Goal: Transaction & Acquisition: Purchase product/service

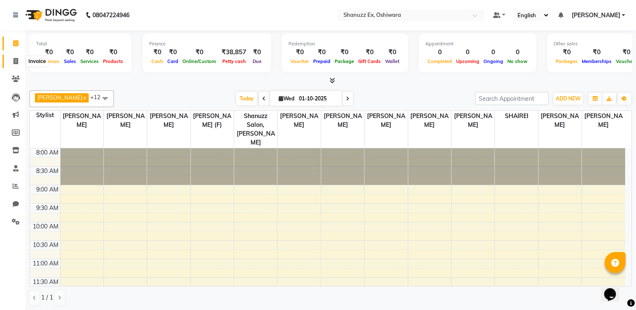
click at [13, 61] on icon at bounding box center [15, 61] width 5 height 6
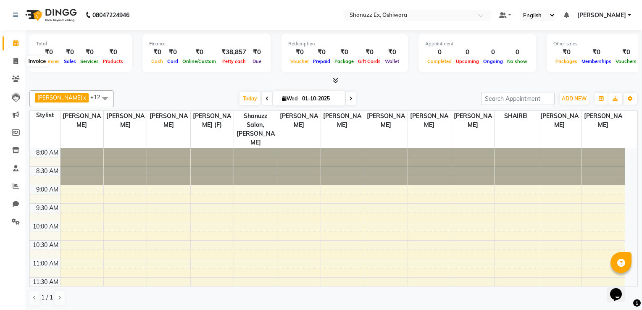
select select "8229"
select select "service"
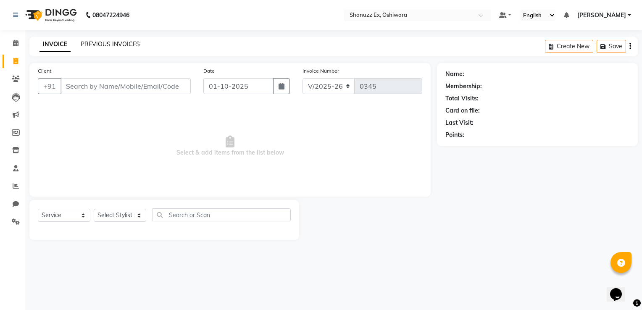
click at [97, 43] on link "PREVIOUS INVOICES" at bounding box center [110, 44] width 59 height 8
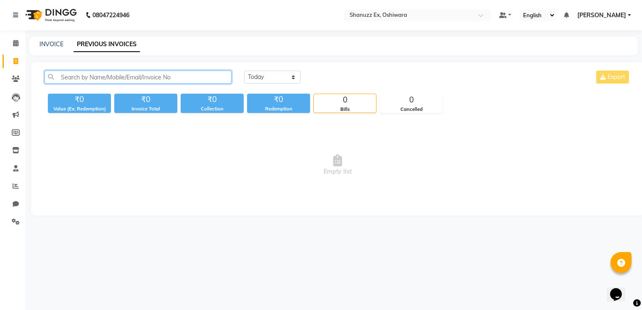
click at [63, 79] on input "text" at bounding box center [138, 77] width 187 height 13
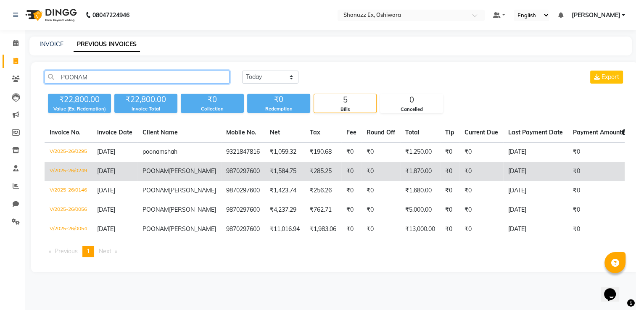
type input "POONAM"
click at [305, 181] on td "₹285.25" at bounding box center [323, 171] width 37 height 19
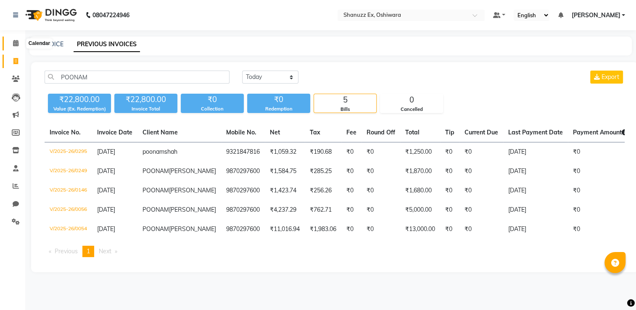
click at [13, 42] on icon at bounding box center [15, 43] width 5 height 6
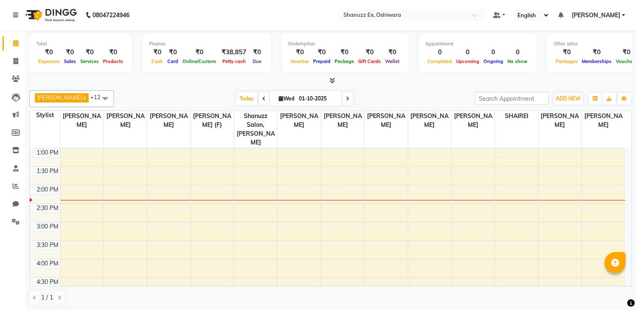
scroll to position [186, 0]
click at [593, 169] on div "8:00 AM 8:30 AM 9:00 AM 9:30 AM 10:00 AM 10:30 AM 11:00 AM 11:30 AM 12:00 PM 12…" at bounding box center [327, 202] width 595 height 480
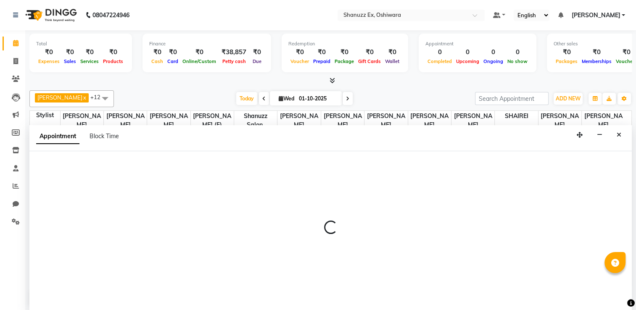
scroll to position [0, 0]
select select "85558"
select select "825"
select select "tentative"
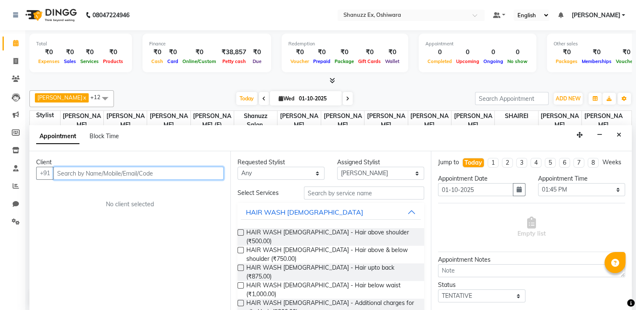
click at [121, 173] on input "text" at bounding box center [138, 173] width 170 height 13
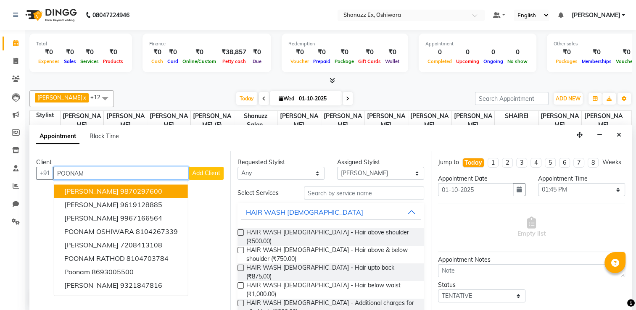
click at [108, 184] on button "[PERSON_NAME] 9870297600" at bounding box center [121, 190] width 134 height 13
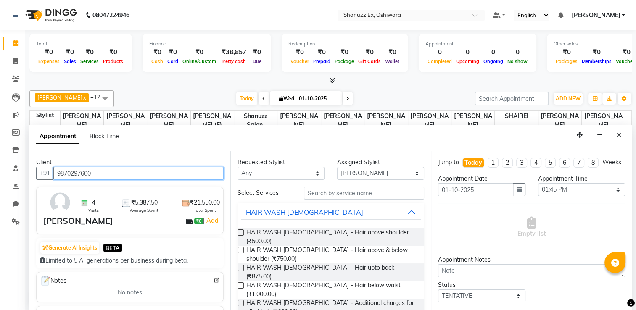
type input "9870297600"
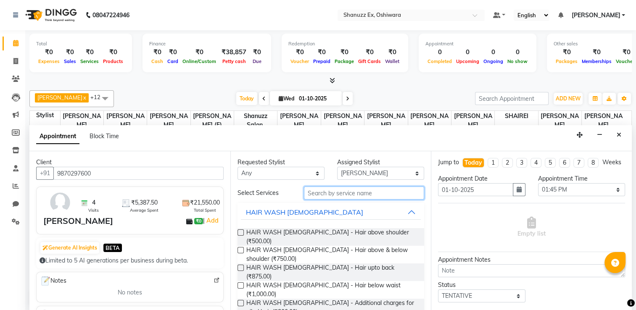
click at [338, 191] on input "text" at bounding box center [364, 193] width 120 height 13
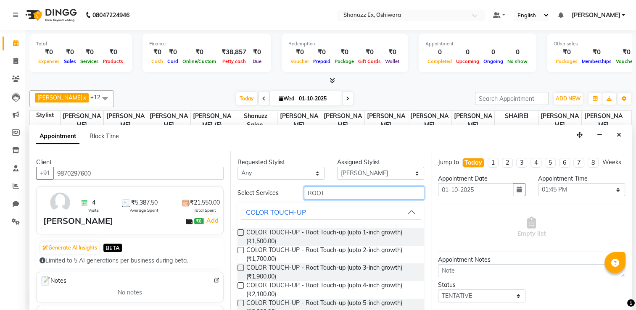
type input "ROOT"
click at [243, 247] on label at bounding box center [240, 250] width 6 height 6
click at [243, 248] on input "checkbox" at bounding box center [239, 250] width 5 height 5
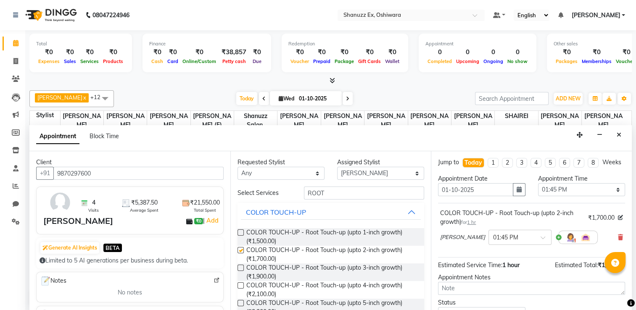
checkbox input "false"
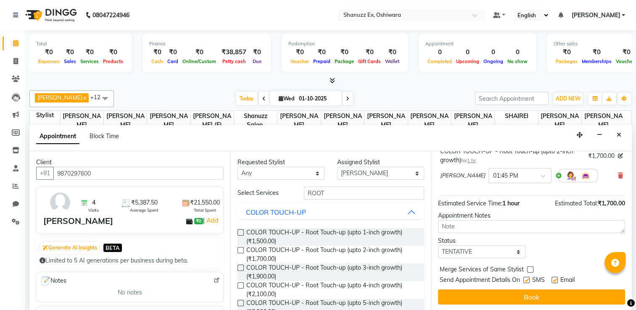
click at [529, 277] on label at bounding box center [526, 280] width 6 height 6
click at [529, 278] on input "checkbox" at bounding box center [525, 280] width 5 height 5
checkbox input "false"
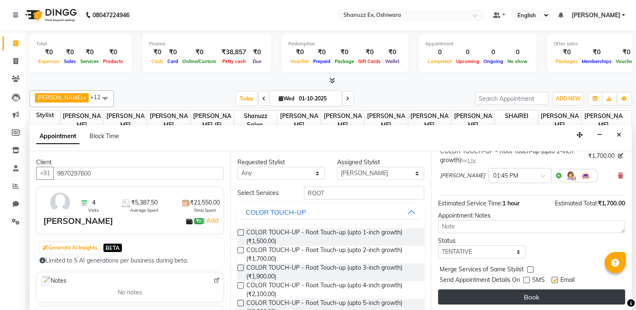
click at [518, 296] on button "Book" at bounding box center [531, 297] width 187 height 15
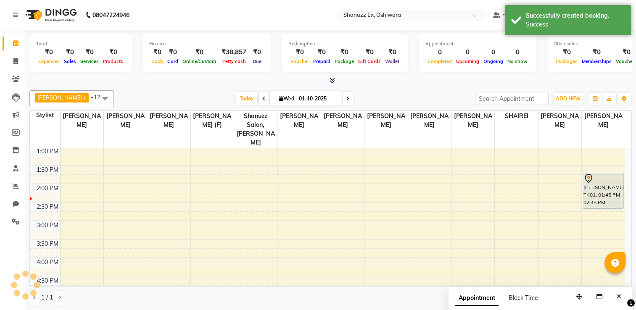
scroll to position [0, 0]
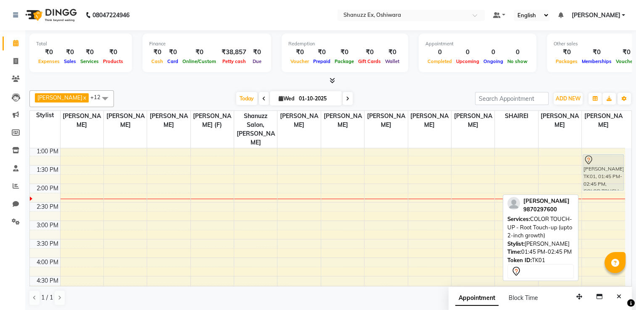
click at [601, 171] on div "[PERSON_NAME], TK01, 01:45 PM-02:45 PM, COLOR TOUCH-UP - Root Touch-up (upto 2-…" at bounding box center [603, 202] width 43 height 480
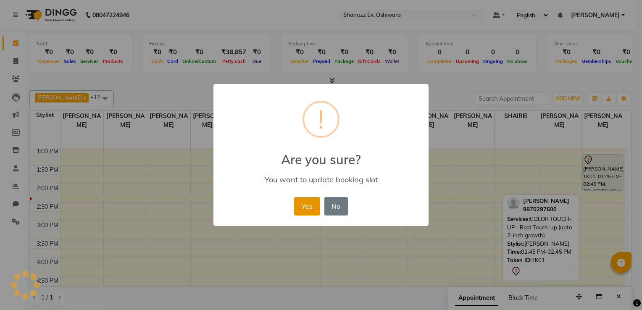
click at [306, 198] on button "Yes" at bounding box center [307, 206] width 26 height 18
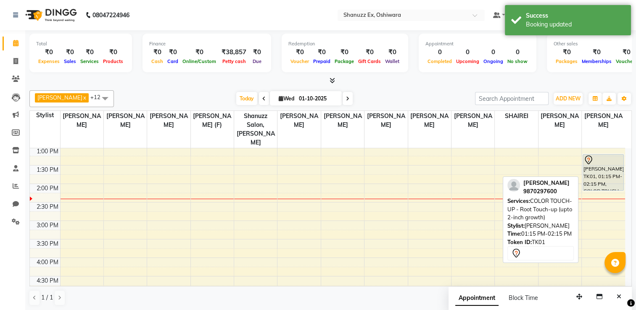
click at [600, 158] on div "[PERSON_NAME], TK01, 01:15 PM-02:15 PM, COLOR TOUCH-UP - Root Touch-up (upto 2-…" at bounding box center [603, 173] width 40 height 36
click at [597, 164] on div "[PERSON_NAME], TK01, 01:15 PM-02:15 PM, COLOR TOUCH-UP - Root Touch-up (upto 2-…" at bounding box center [603, 173] width 40 height 36
select select "7"
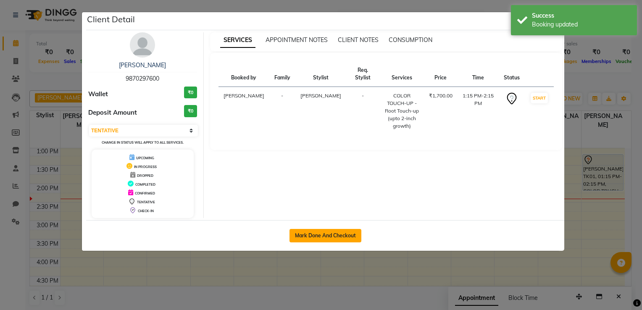
click at [332, 235] on button "Mark Done And Checkout" at bounding box center [326, 235] width 72 height 13
select select "8229"
select select "service"
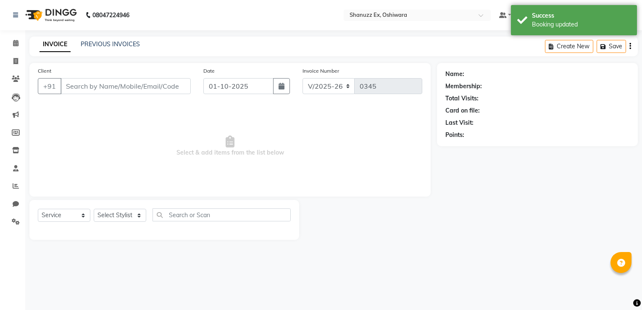
type input "9870297600"
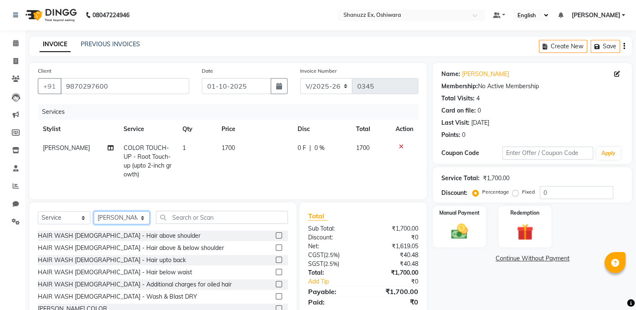
click at [124, 224] on select "Select Stylist [PERSON_NAME] AFZAN [PERSON_NAME] [PERSON_NAME] [PERSON_NAME] [P…" at bounding box center [122, 217] width 56 height 13
select select "77959"
click at [94, 219] on select "Select Stylist [PERSON_NAME] AFZAN [PERSON_NAME] [PERSON_NAME] [PERSON_NAME] [P…" at bounding box center [122, 217] width 56 height 13
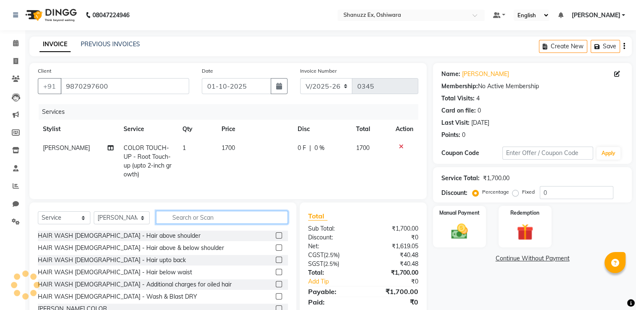
click at [184, 224] on input "text" at bounding box center [222, 217] width 132 height 13
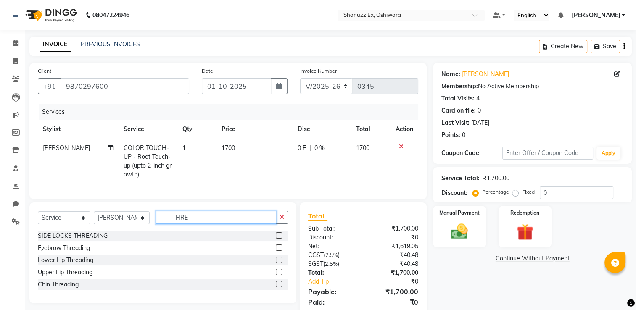
type input "THRE"
click at [280, 251] on label at bounding box center [279, 248] width 6 height 6
click at [280, 251] on input "checkbox" at bounding box center [278, 247] width 5 height 5
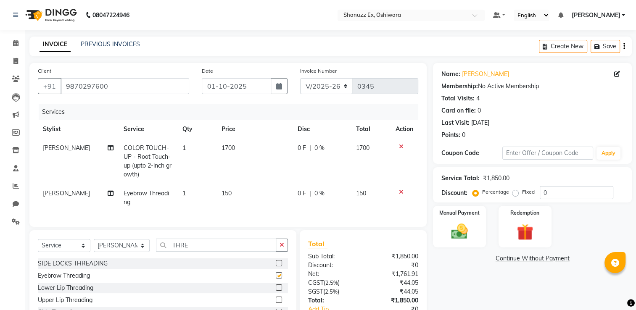
checkbox input "false"
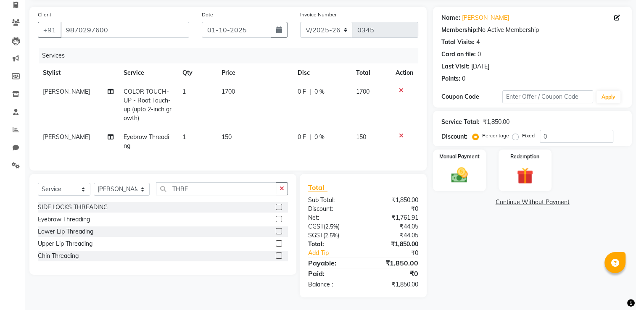
click at [277, 243] on label at bounding box center [279, 243] width 6 height 6
click at [277, 243] on input "checkbox" at bounding box center [278, 243] width 5 height 5
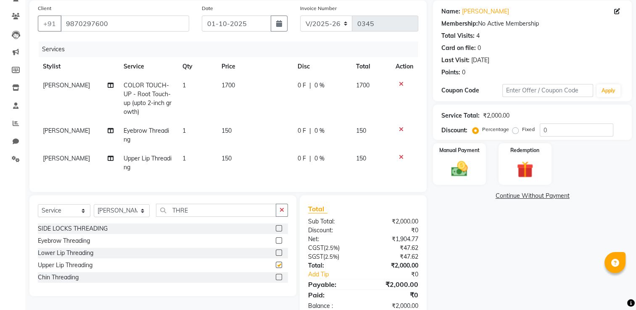
checkbox input "false"
click at [227, 156] on span "150" at bounding box center [226, 159] width 10 height 8
select select "77959"
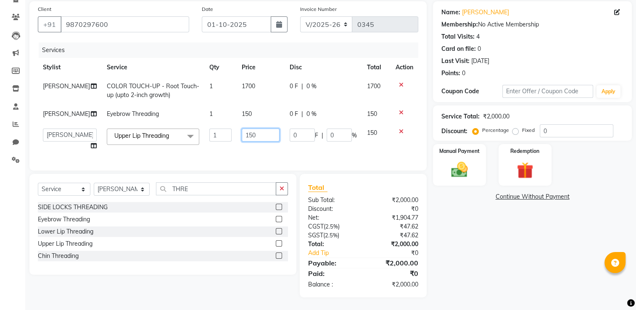
click at [252, 140] on input "150" at bounding box center [260, 135] width 37 height 13
type input "1"
type input "70"
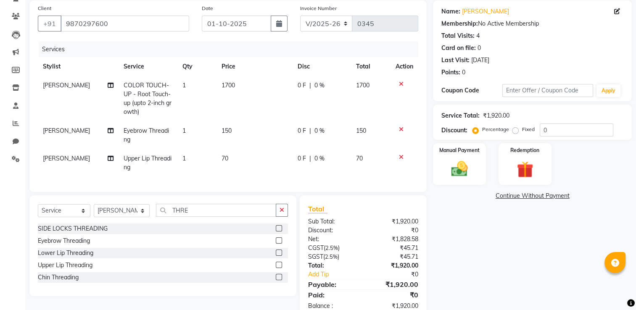
click at [234, 111] on tbody "AFZAN ANSARI COLOR TOUCH-UP - Root Touch-up (upto 2-inch growth) 1 1700 0 F | 0…" at bounding box center [228, 126] width 380 height 101
click at [230, 126] on td "150" at bounding box center [254, 135] width 76 height 28
select select "77959"
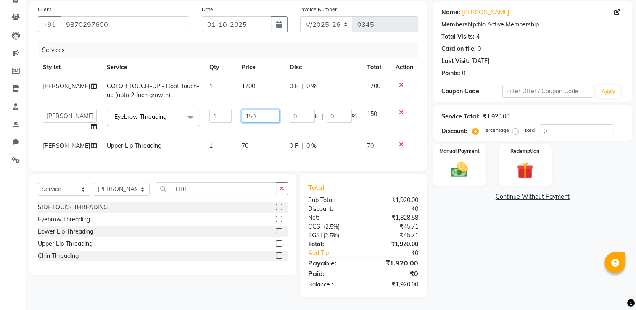
click at [253, 119] on input "150" at bounding box center [260, 116] width 37 height 13
type input "1"
type input "100"
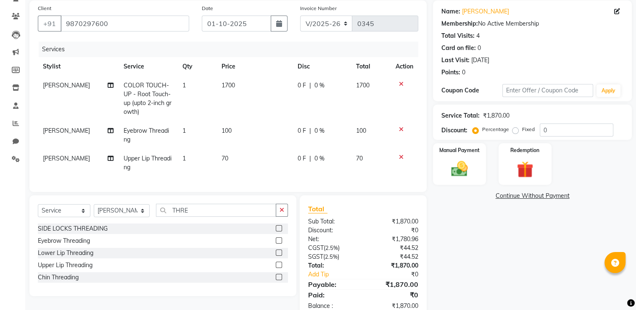
click at [511, 287] on div "Name: [PERSON_NAME] Membership: No Active Membership Total Visits: 4 Card on fi…" at bounding box center [535, 159] width 205 height 319
click at [309, 85] on span "|" at bounding box center [310, 85] width 2 height 9
select select "85558"
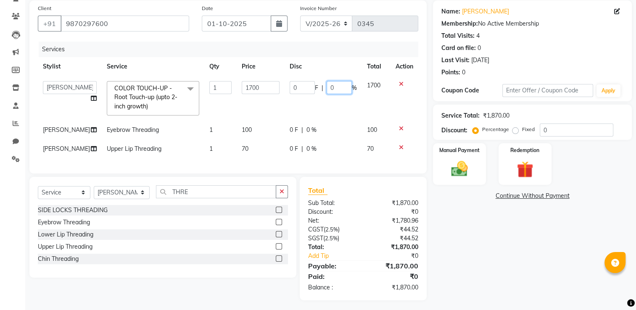
click at [335, 87] on input "0" at bounding box center [339, 87] width 25 height 13
type input "10"
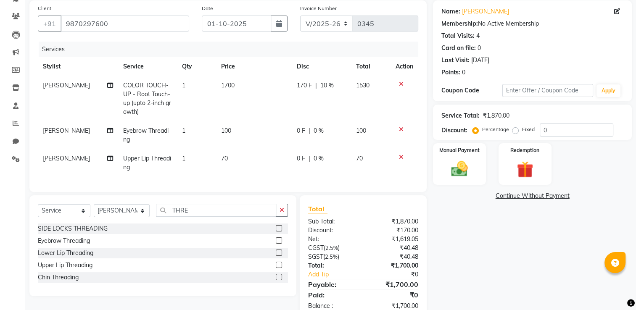
click at [333, 113] on td "170 F | 10 %" at bounding box center [321, 98] width 59 height 45
select select "85558"
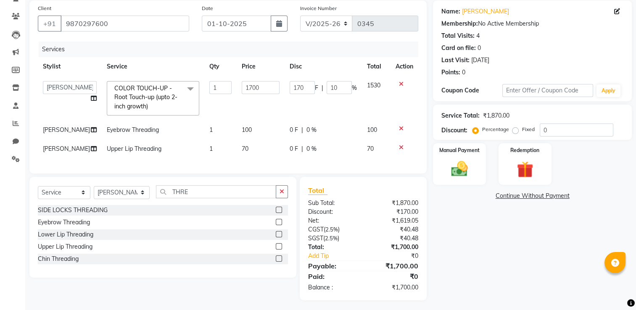
click at [306, 127] on span "0 %" at bounding box center [311, 130] width 10 height 9
select select "77959"
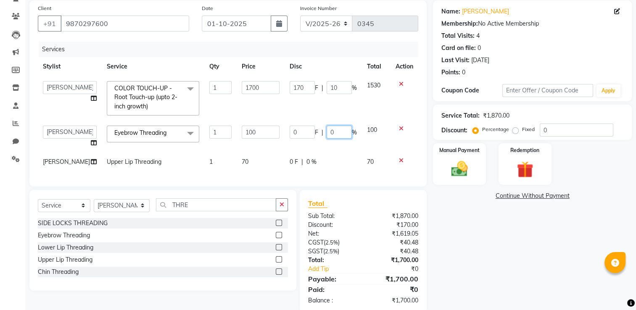
click at [331, 133] on input "0" at bounding box center [339, 132] width 25 height 13
type input "10"
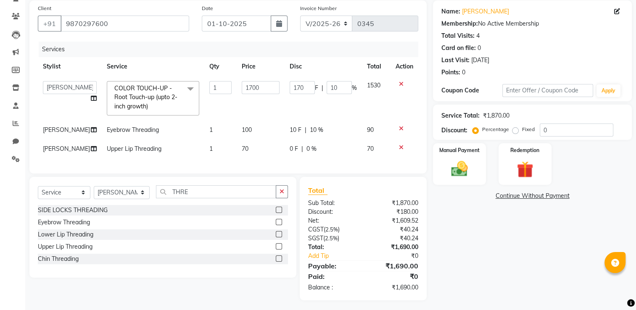
click at [338, 140] on td "10 F | 10 %" at bounding box center [323, 130] width 77 height 19
select select "77959"
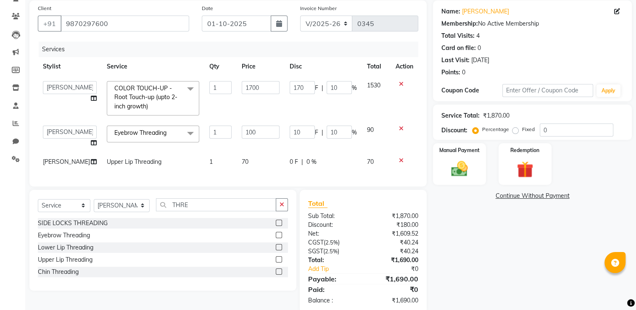
scroll to position [94, 0]
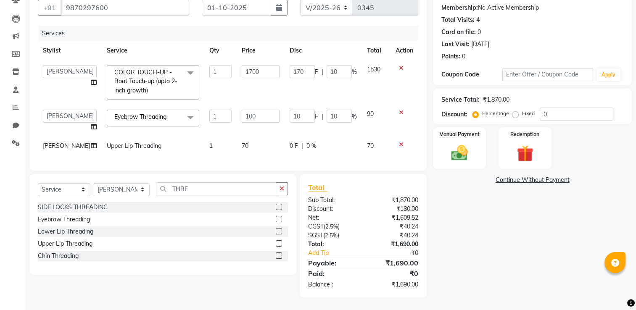
click at [309, 142] on span "0 %" at bounding box center [311, 146] width 10 height 9
select select "77959"
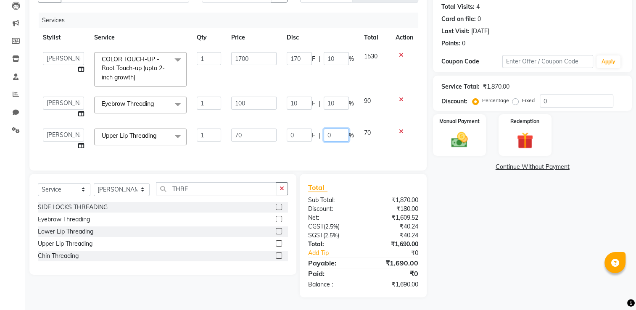
click at [342, 131] on input "0" at bounding box center [336, 135] width 25 height 13
type input "10"
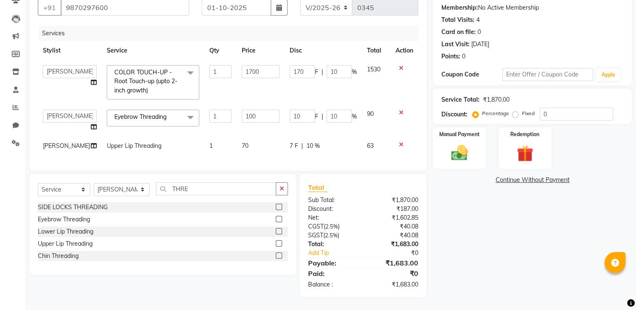
click at [508, 232] on div "Name: [PERSON_NAME] Membership: No Active Membership Total Visits: 4 Card on fi…" at bounding box center [535, 140] width 205 height 313
click at [303, 65] on input "170" at bounding box center [302, 71] width 25 height 13
type input "1"
type input "257"
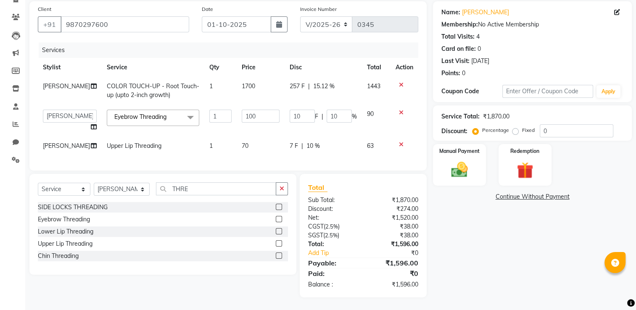
click at [466, 210] on div "Name: [PERSON_NAME] Membership: No Active Membership Total Visits: 4 Card on fi…" at bounding box center [535, 149] width 205 height 296
click at [296, 82] on span "257 F" at bounding box center [297, 86] width 15 height 9
select select "85558"
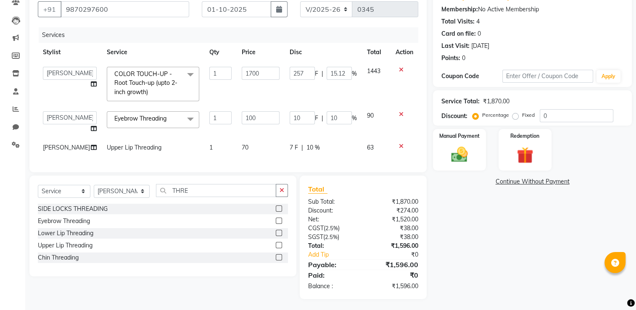
scroll to position [94, 0]
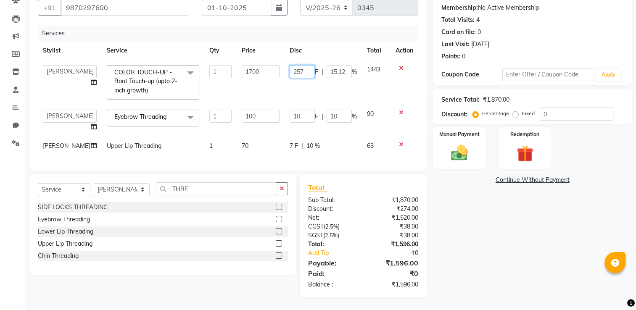
click at [306, 65] on input "257" at bounding box center [302, 71] width 25 height 13
type input "2"
type input "170"
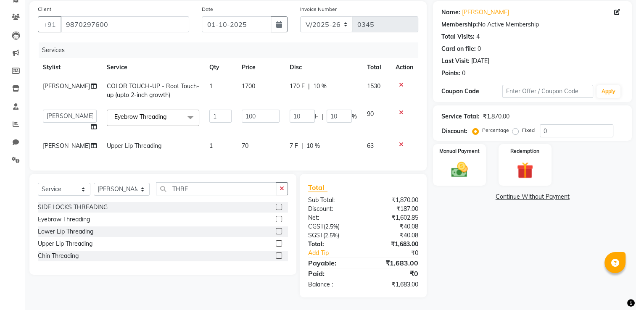
scroll to position [77, 0]
click at [460, 185] on div "Name: [PERSON_NAME] Membership: No Active Membership Total Visits: 4 Card on fi…" at bounding box center [535, 149] width 205 height 296
click at [319, 77] on td "170 F | 10 %" at bounding box center [323, 91] width 77 height 28
select select "85558"
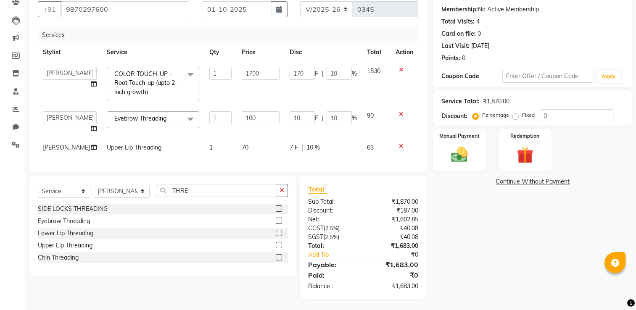
scroll to position [94, 0]
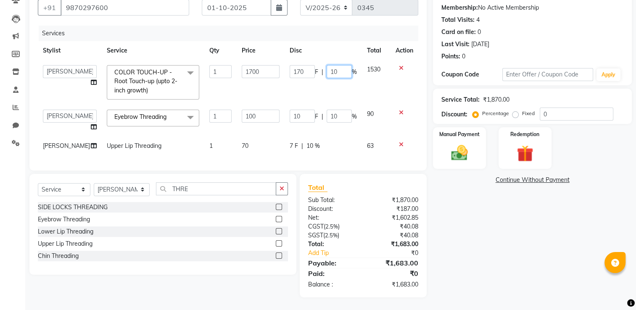
click at [340, 65] on input "10" at bounding box center [339, 71] width 25 height 13
type input "15"
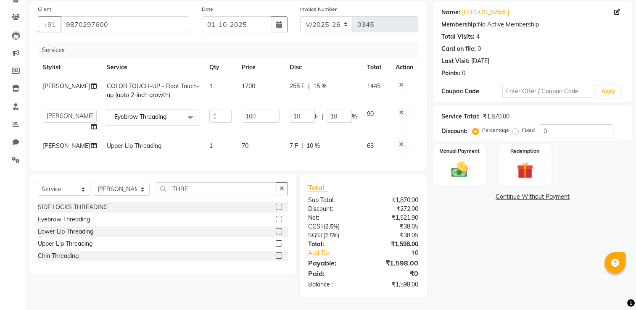
scroll to position [77, 0]
click at [465, 237] on div "Name: [PERSON_NAME] Membership: No Active Membership Total Visits: 4 Card on fi…" at bounding box center [535, 149] width 205 height 296
click at [319, 82] on span "15 %" at bounding box center [319, 86] width 13 height 9
select select "85558"
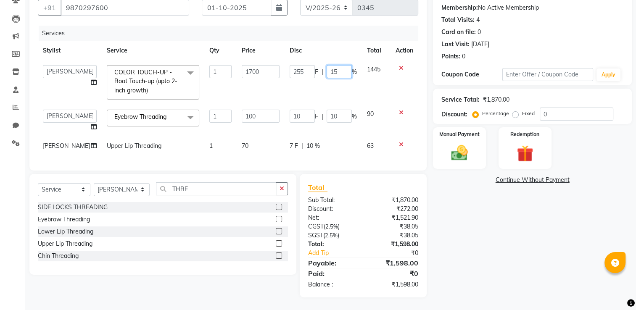
click at [341, 65] on input "15" at bounding box center [339, 71] width 25 height 13
type input "12"
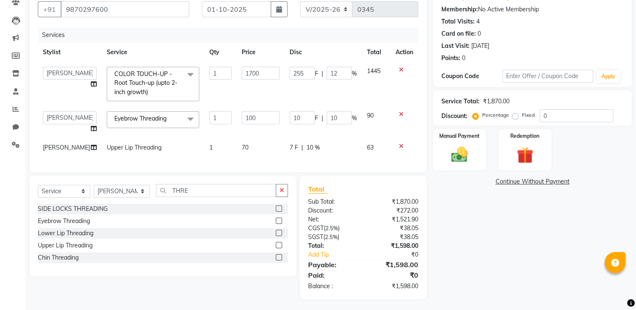
click at [473, 220] on div "Name: [PERSON_NAME] Membership: No Active Membership Total Visits: 4 Card on fi…" at bounding box center [535, 142] width 205 height 313
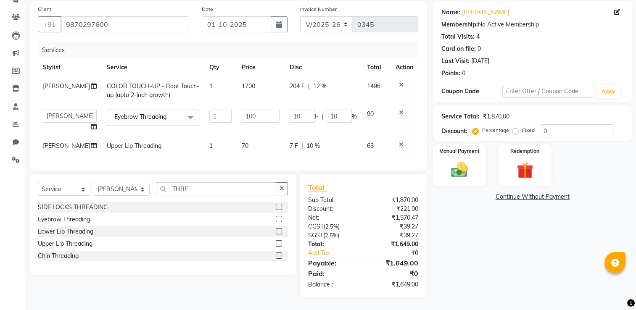
click at [291, 142] on span "7 F" at bounding box center [294, 146] width 8 height 9
select select "77959"
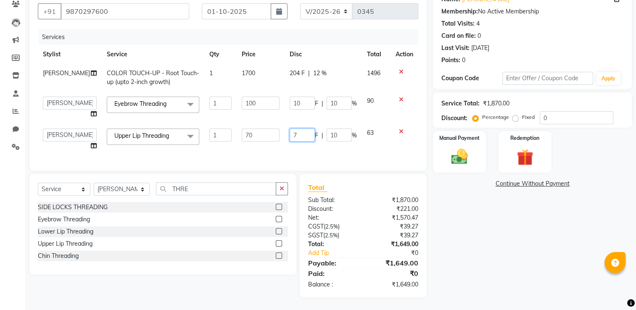
click at [301, 131] on input "7" at bounding box center [302, 135] width 25 height 13
type input "6"
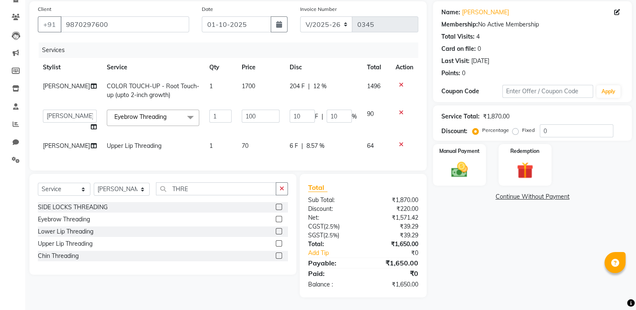
click at [440, 251] on div "Name: [PERSON_NAME] Membership: No Active Membership Total Visits: 4 Card on fi…" at bounding box center [535, 149] width 205 height 296
click at [474, 143] on div "Manual Payment" at bounding box center [459, 164] width 55 height 43
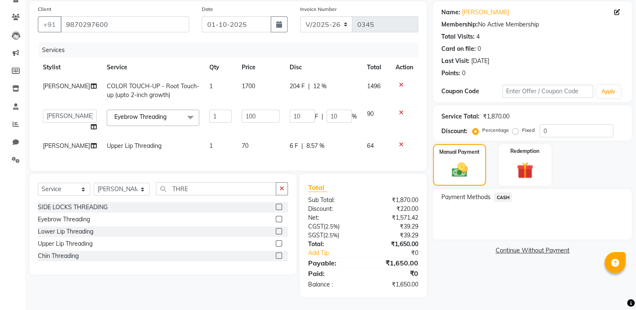
click at [506, 192] on span "CASH" at bounding box center [503, 197] width 18 height 10
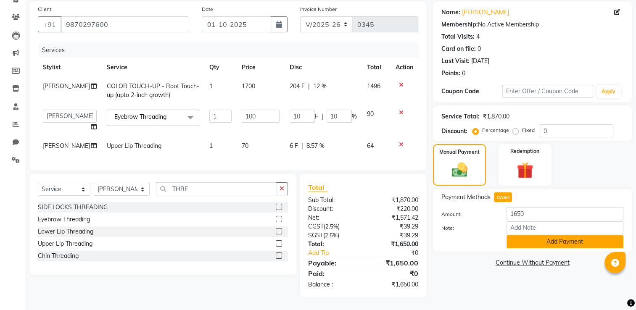
click at [524, 235] on button "Add Payment" at bounding box center [564, 241] width 117 height 13
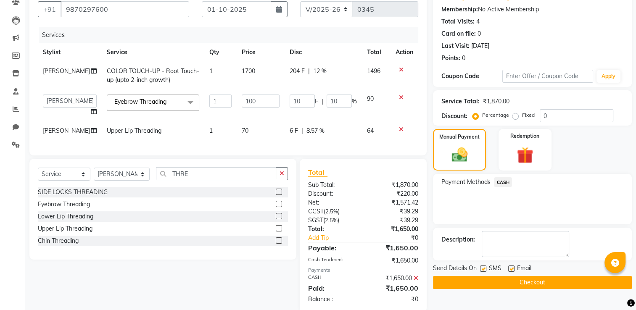
drag, startPoint x: 524, startPoint y: 223, endPoint x: 499, endPoint y: 116, distance: 110.0
click at [499, 116] on div "Name: [PERSON_NAME] Membership: No Active Membership Total Visits: 4 Card on fi…" at bounding box center [535, 149] width 205 height 326
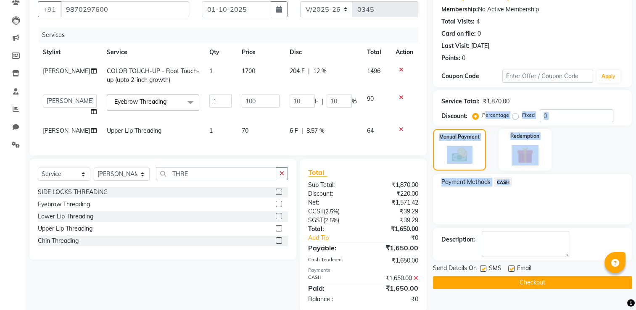
scroll to position [95, 0]
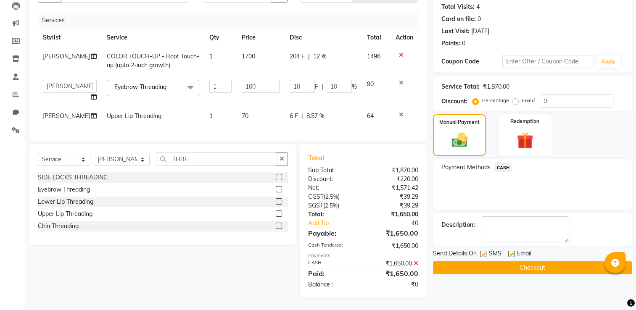
click at [482, 251] on label at bounding box center [483, 254] width 6 height 6
click at [482, 252] on input "checkbox" at bounding box center [482, 254] width 5 height 5
checkbox input "false"
click at [481, 266] on button "Checkout" at bounding box center [532, 267] width 199 height 13
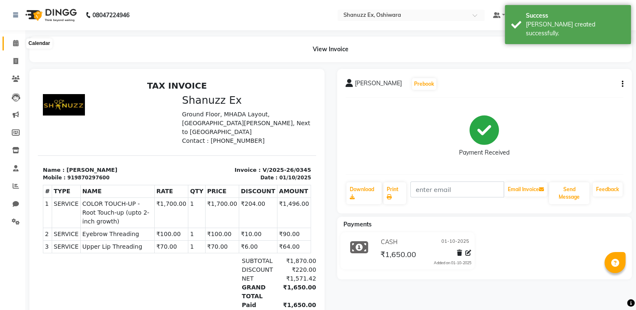
click at [14, 46] on icon at bounding box center [15, 43] width 5 height 6
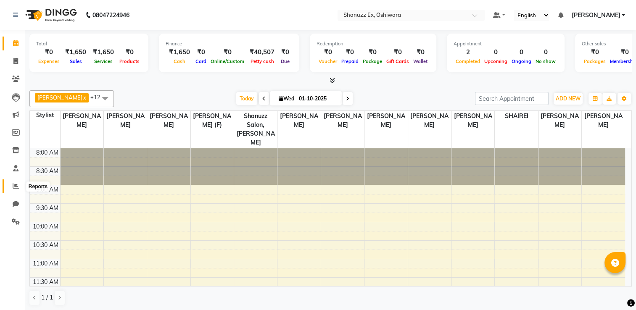
click at [15, 189] on icon at bounding box center [16, 186] width 6 height 6
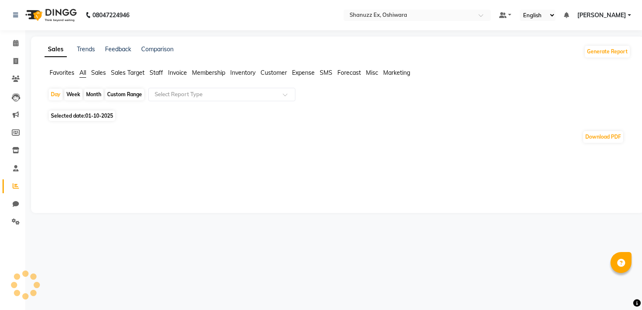
click at [89, 115] on span "01-10-2025" at bounding box center [99, 116] width 28 height 6
select select "10"
select select "2025"
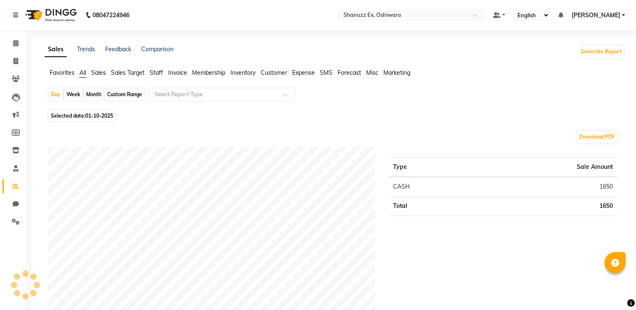
click at [87, 117] on span "01-10-2025" at bounding box center [99, 116] width 28 height 6
select select "10"
select select "2025"
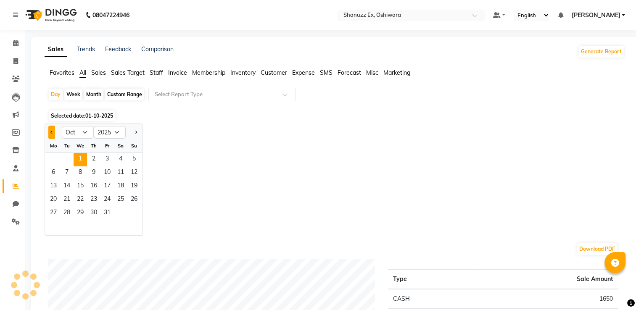
click at [50, 134] on button "Previous month" at bounding box center [51, 132] width 7 height 13
select select "9"
click at [53, 215] on span "29" at bounding box center [53, 213] width 13 height 13
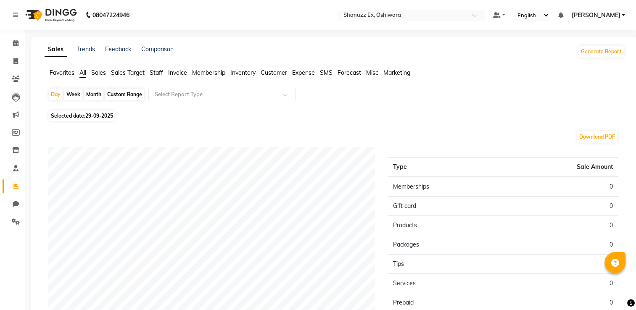
click at [77, 117] on span "Selected date: [DATE]" at bounding box center [82, 116] width 66 height 11
select select "9"
select select "2025"
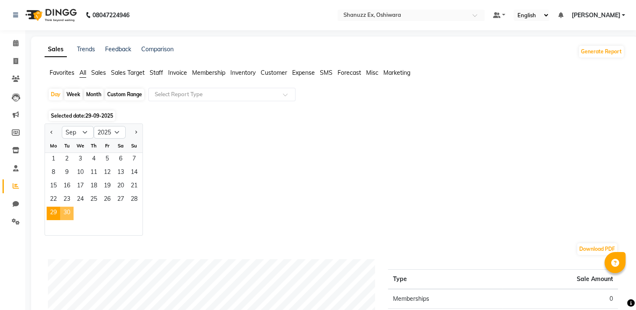
click at [64, 213] on span "30" at bounding box center [66, 213] width 13 height 13
